Goal: Task Accomplishment & Management: Manage account settings

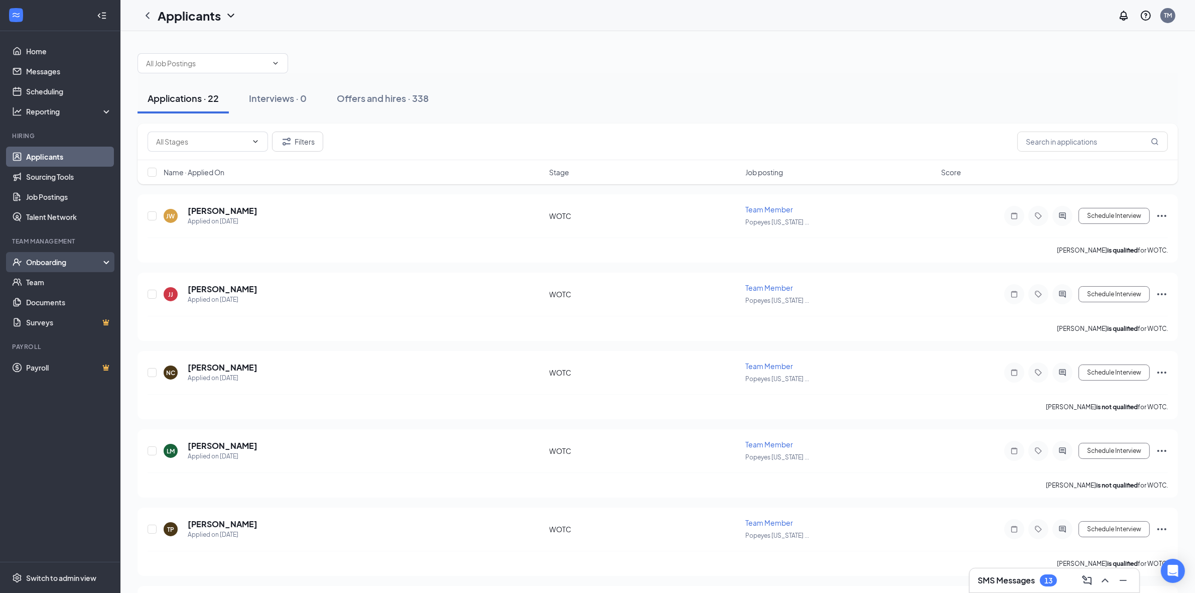
click at [86, 256] on div "Onboarding" at bounding box center [60, 262] width 120 height 20
click at [63, 264] on div "Onboarding" at bounding box center [64, 262] width 77 height 10
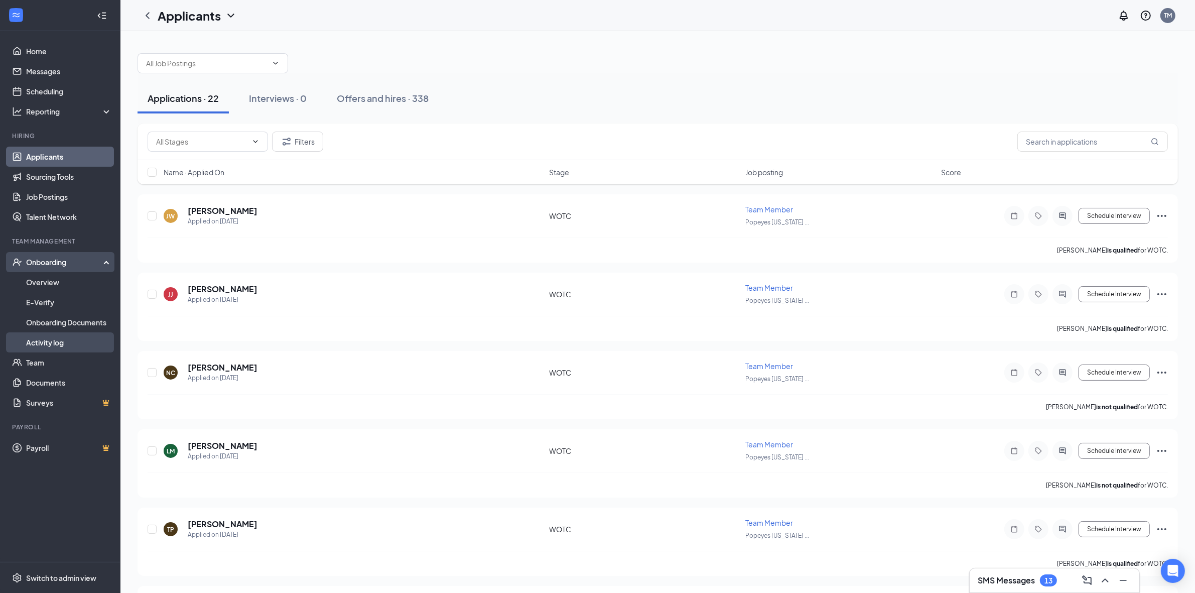
click at [55, 334] on link "Activity log" at bounding box center [69, 342] width 86 height 20
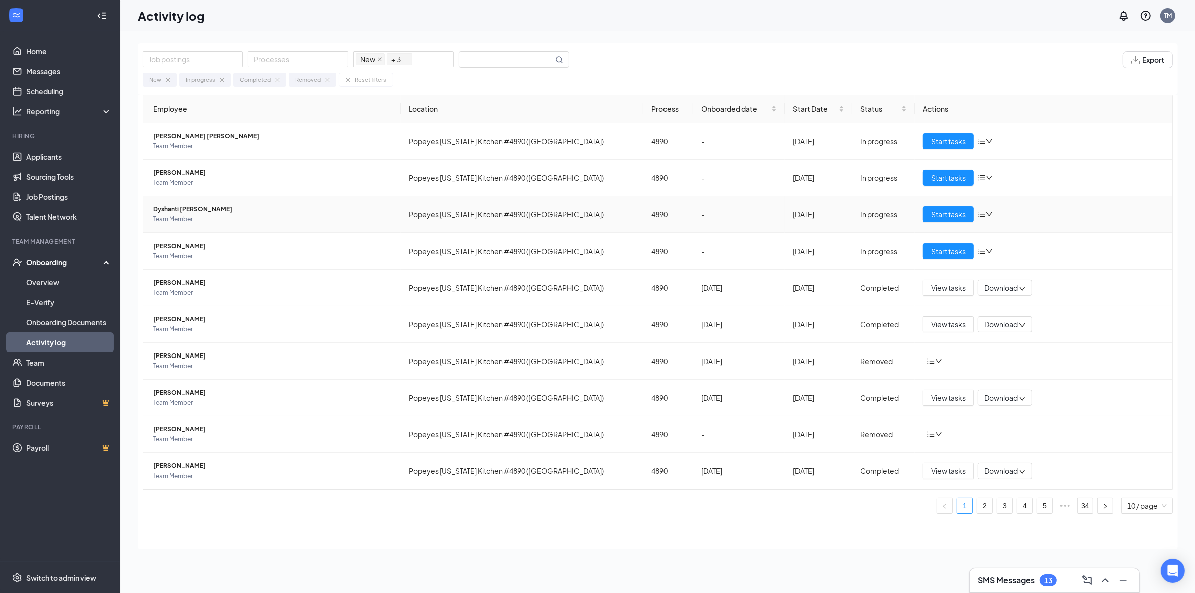
click at [256, 209] on span "Dyshanti [PERSON_NAME]" at bounding box center [272, 209] width 239 height 10
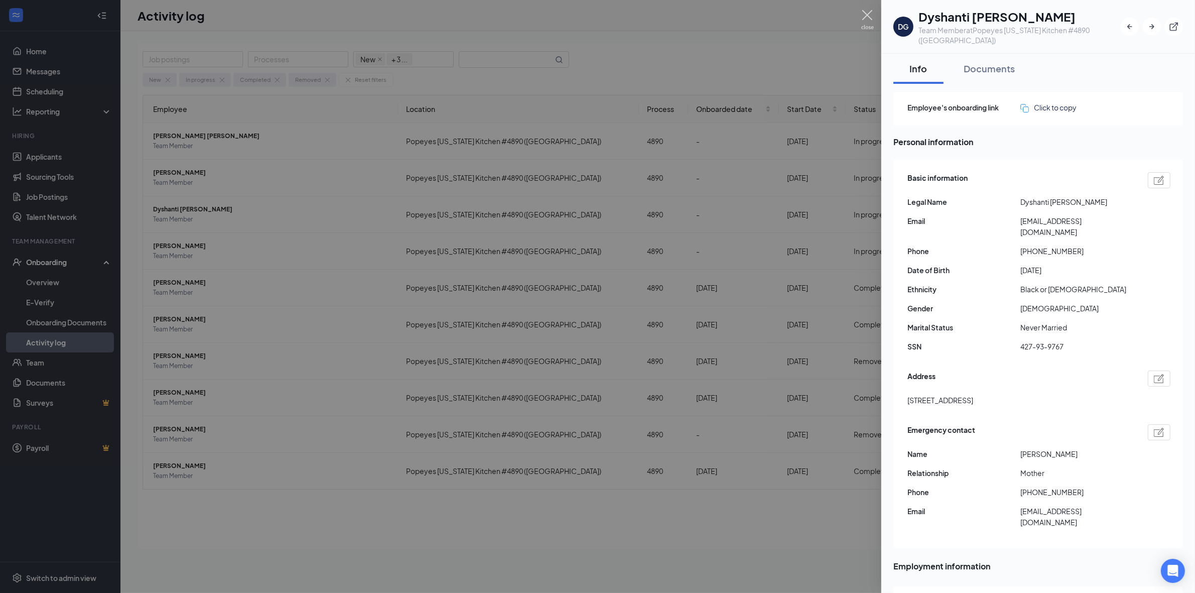
click at [872, 18] on img at bounding box center [867, 20] width 13 height 20
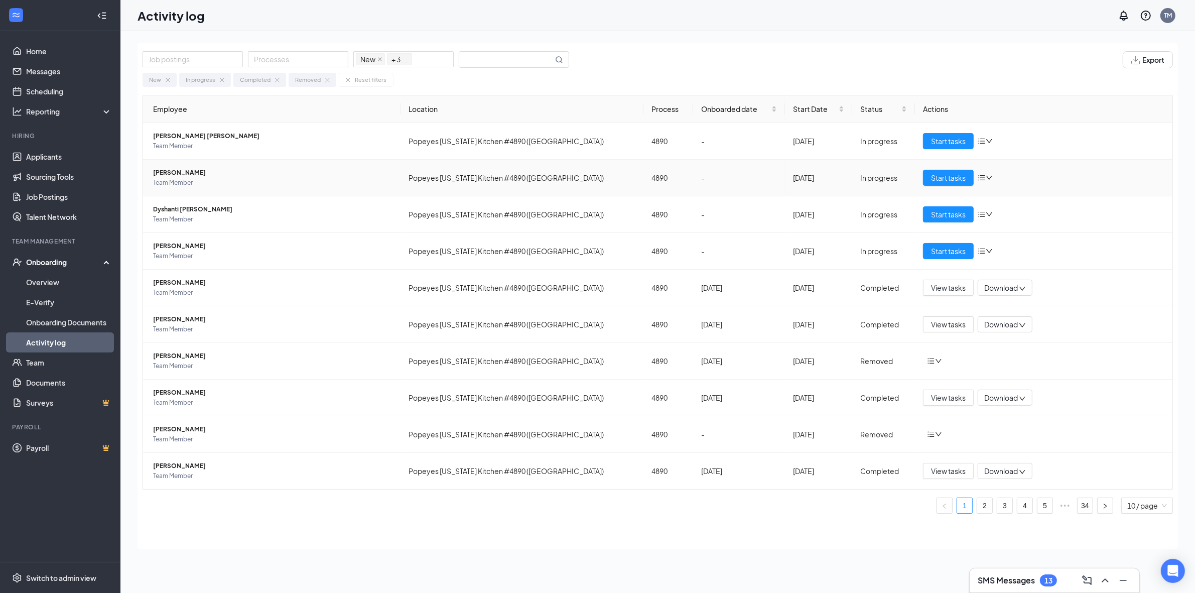
click at [257, 180] on span "Team Member" at bounding box center [272, 183] width 239 height 10
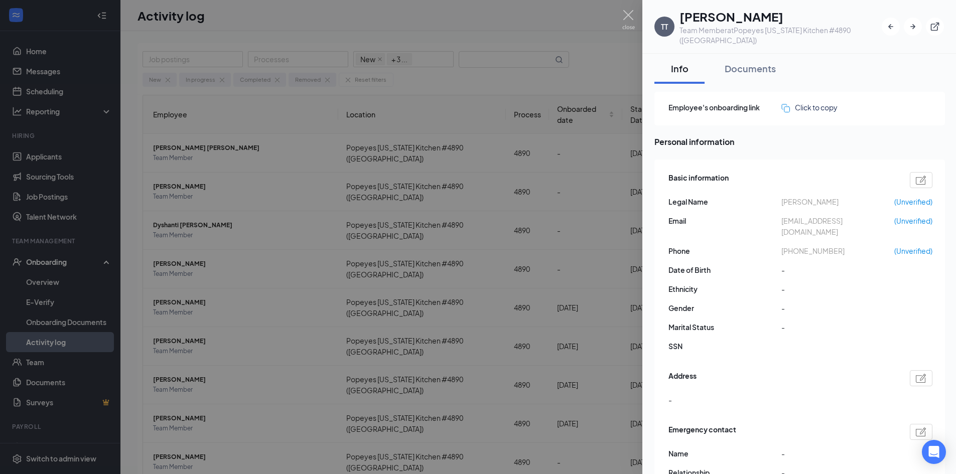
drag, startPoint x: 1203, startPoint y: 11, endPoint x: 783, endPoint y: 148, distance: 441.7
click at [783, 148] on span "Personal information" at bounding box center [799, 141] width 291 height 13
click at [631, 16] on img at bounding box center [628, 20] width 13 height 20
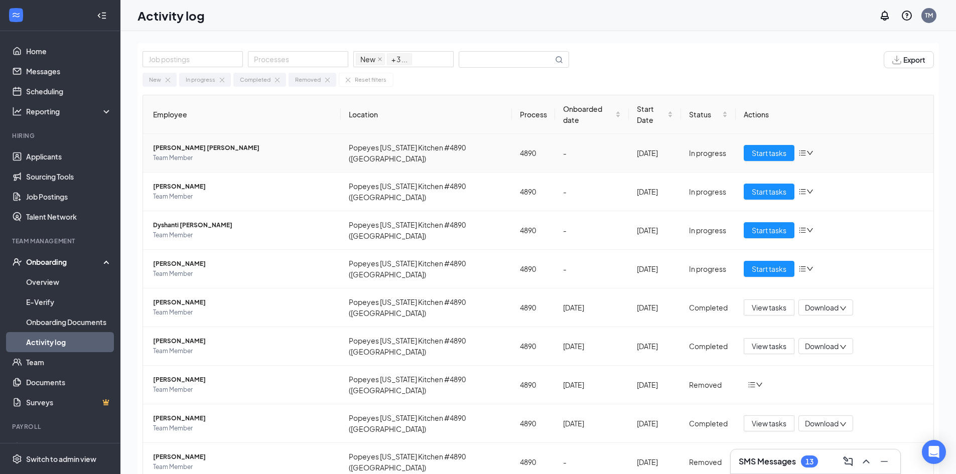
click at [200, 148] on span "[PERSON_NAME] [PERSON_NAME]" at bounding box center [243, 148] width 180 height 10
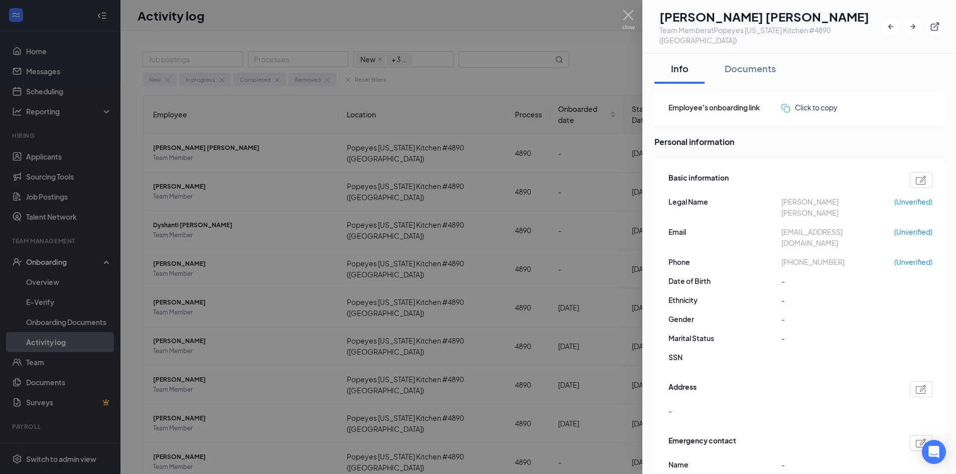
click at [636, 13] on div at bounding box center [478, 237] width 956 height 474
